Goal: Transaction & Acquisition: Purchase product/service

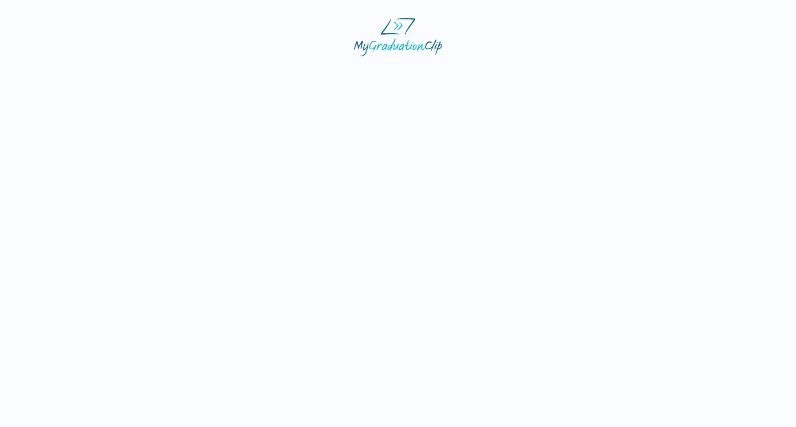
select select "**********"
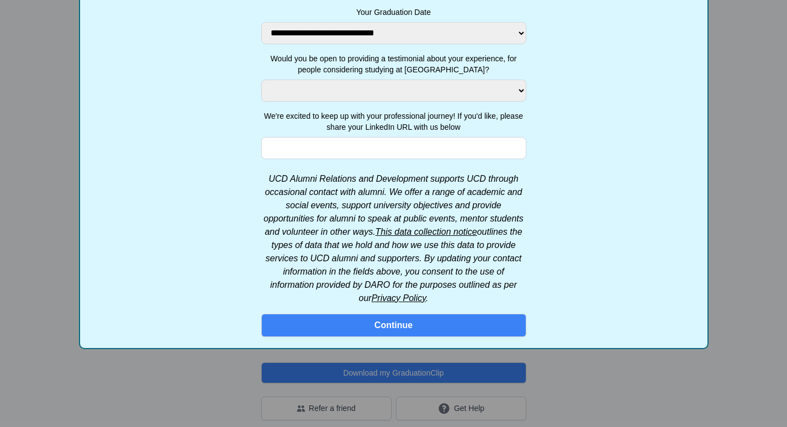
scroll to position [166, 0]
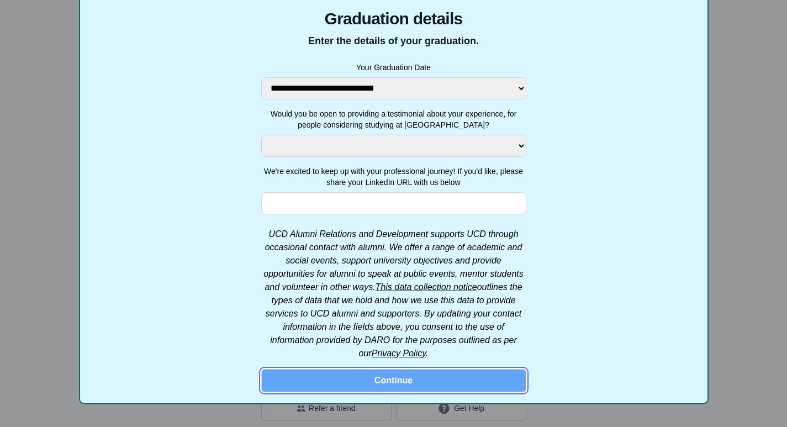
click at [412, 371] on button "Continue" at bounding box center [393, 380] width 265 height 23
select select
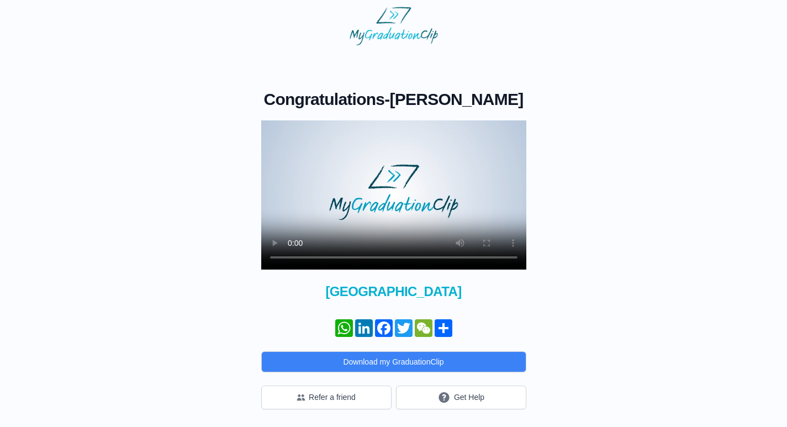
scroll to position [0, 0]
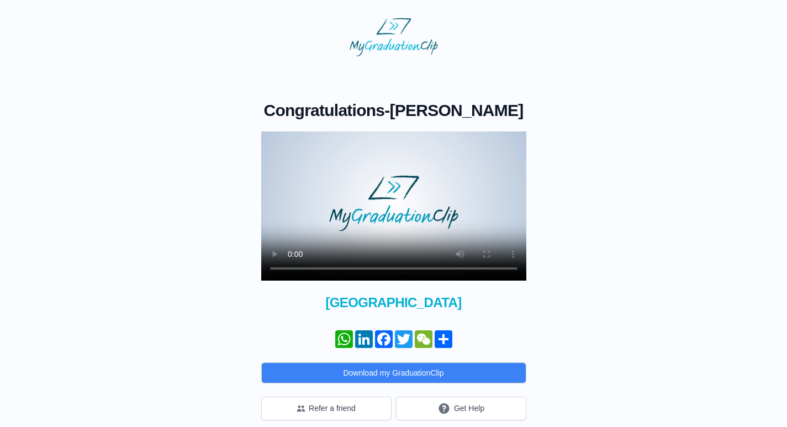
click at [397, 202] on video at bounding box center [393, 205] width 265 height 149
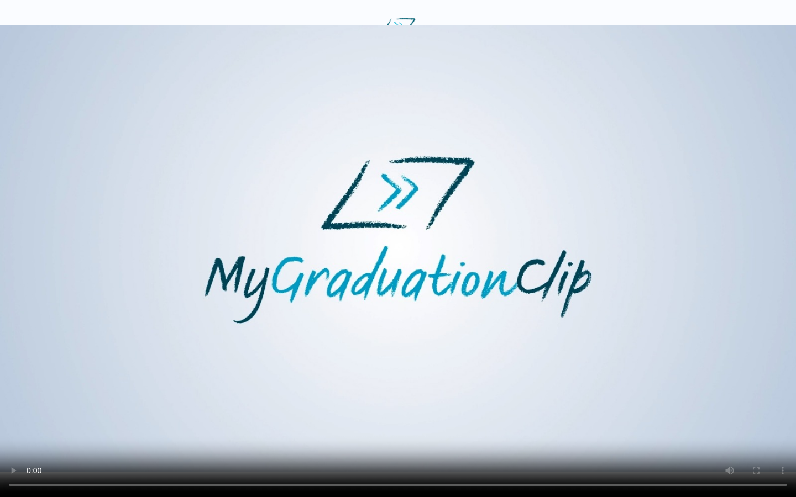
click at [509, 265] on video at bounding box center [398, 248] width 796 height 497
click at [509, 258] on video at bounding box center [398, 248] width 796 height 497
